Goal: Book appointment/travel/reservation

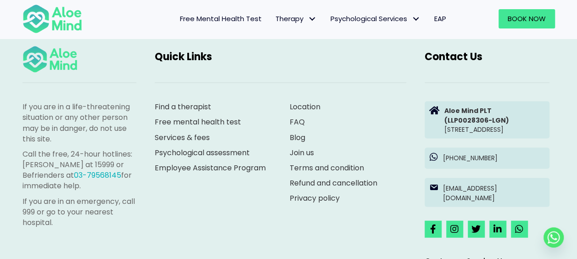
scroll to position [2572, 0]
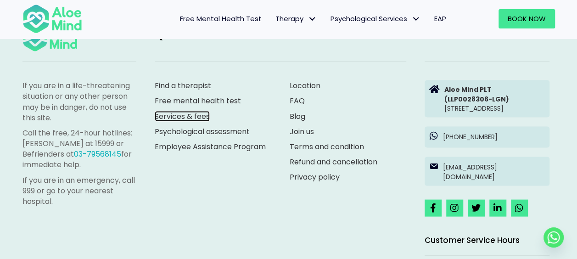
click at [184, 117] on link "Services & fees" at bounding box center [182, 116] width 55 height 11
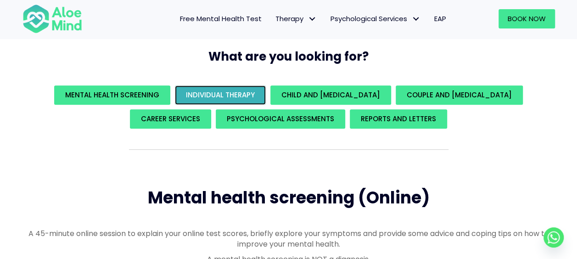
click at [204, 95] on span "Individual Therapy" at bounding box center [220, 95] width 69 height 10
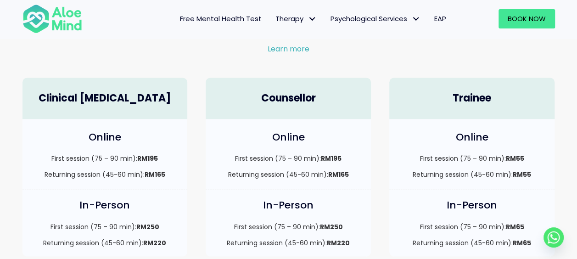
scroll to position [674, 0]
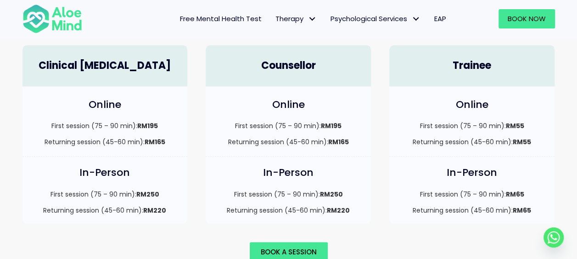
click at [473, 35] on div "Book Now" at bounding box center [508, 19] width 111 height 38
click at [473, 59] on h4 "Trainee" at bounding box center [472, 66] width 147 height 14
click at [289, 247] on span "Book a session" at bounding box center [289, 252] width 56 height 10
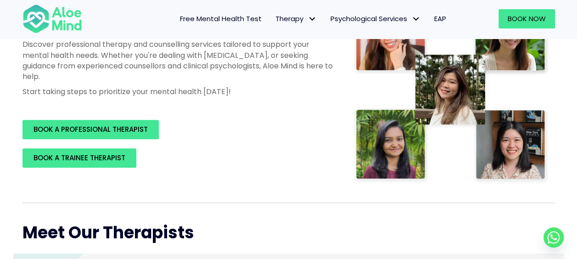
scroll to position [184, 0]
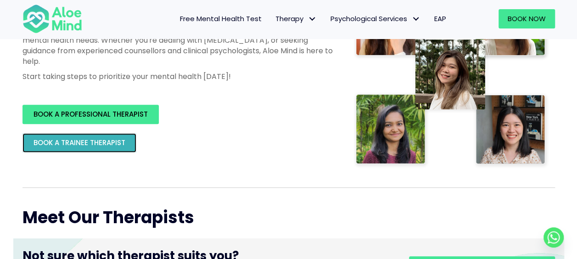
click at [79, 144] on span "BOOK A TRAINEE THERAPIST" at bounding box center [80, 143] width 92 height 10
